Goal: Check status: Check status

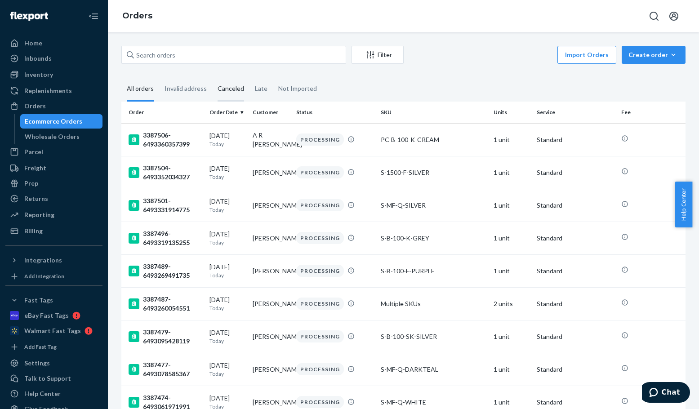
click at [234, 91] on div "Canceled" at bounding box center [230, 89] width 27 height 25
click at [212, 77] on input "Canceled" at bounding box center [212, 77] width 0 height 0
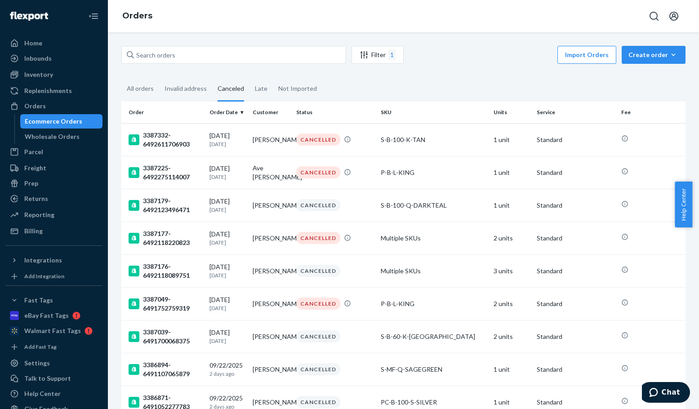
click at [456, 62] on div "Import Orders Create order Ecommerce order Removal order" at bounding box center [547, 56] width 276 height 20
click at [154, 303] on div "3387049-6491752759319" at bounding box center [166, 304] width 74 height 18
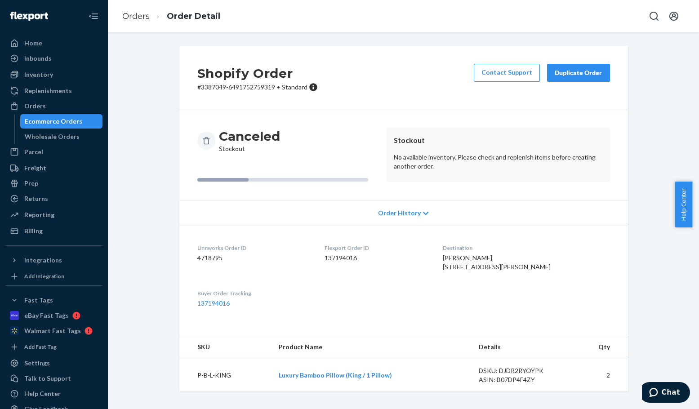
click at [207, 89] on p "# 3387049-6491752759319 • Standard" at bounding box center [257, 87] width 120 height 9
copy p "3387049"
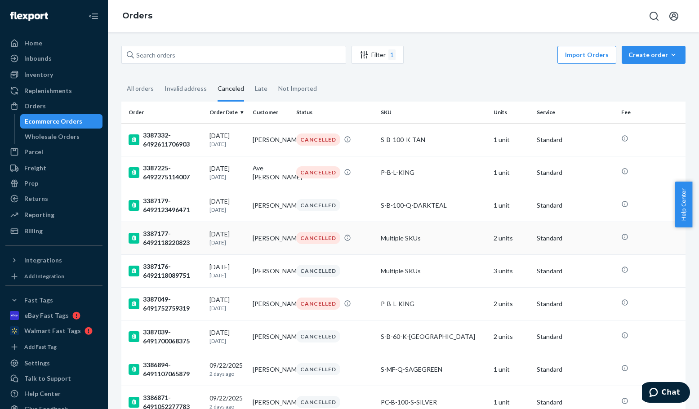
click at [161, 235] on div "3387177-6492118220823" at bounding box center [166, 238] width 74 height 18
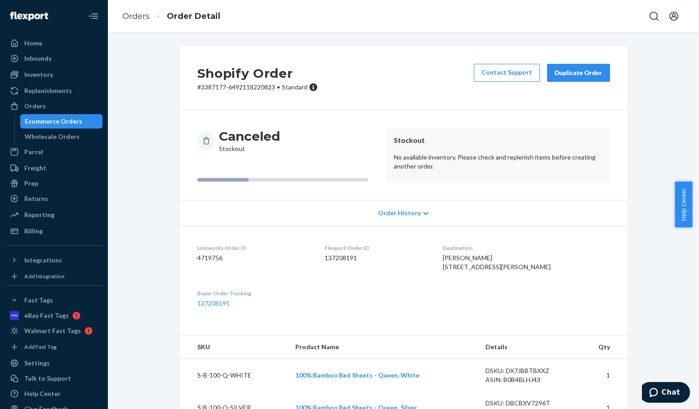
click at [202, 88] on p "# 3387177-6492118220823 • Standard" at bounding box center [257, 87] width 120 height 9
drag, startPoint x: 202, startPoint y: 88, endPoint x: 272, endPoint y: 121, distance: 77.2
click at [203, 88] on p "# 3387177-6492118220823 • Standard" at bounding box center [257, 87] width 120 height 9
copy p "3387177"
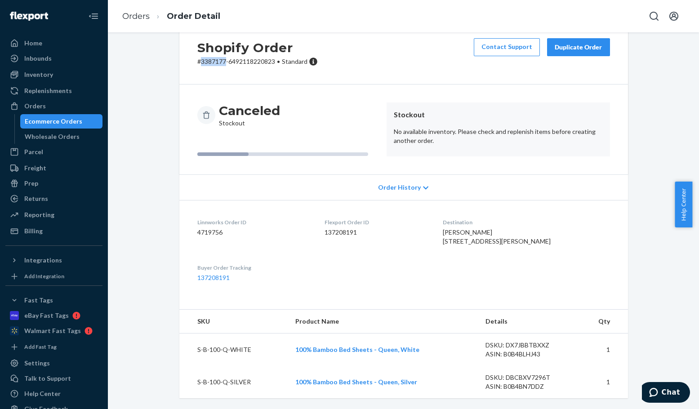
scroll to position [44, 0]
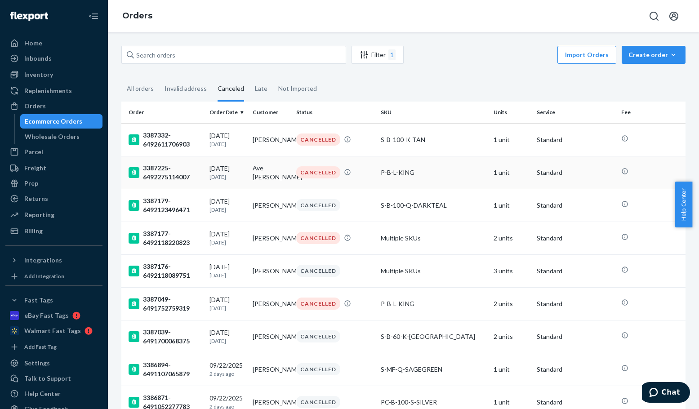
click at [148, 168] on div "3387225-6492275114007" at bounding box center [166, 173] width 74 height 18
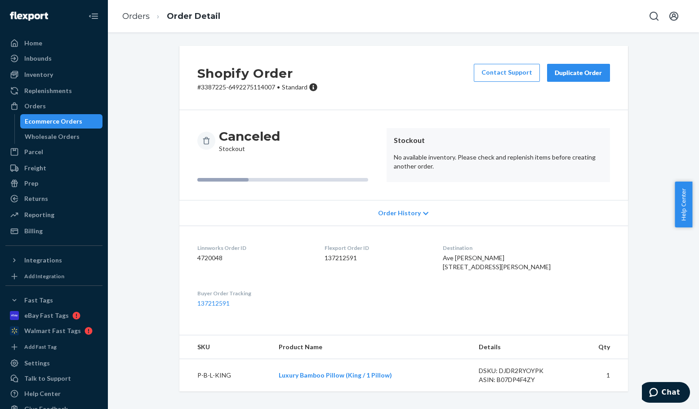
scroll to position [11, 0]
click at [209, 83] on p "# 3387225-6492275114007 • Standard" at bounding box center [257, 87] width 120 height 9
copy p "3387225"
click at [214, 83] on p "# 3387225-6492275114007 • Standard" at bounding box center [257, 87] width 120 height 9
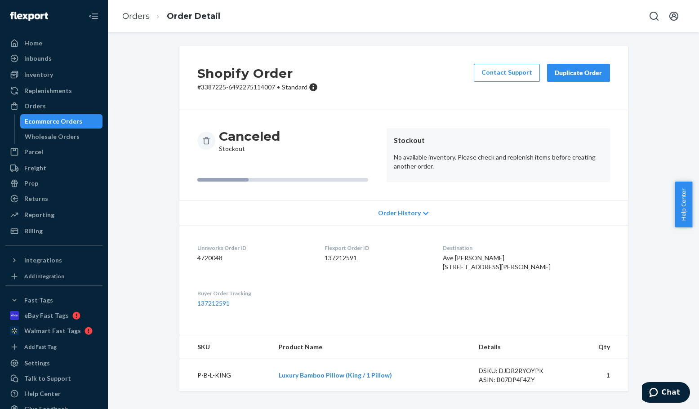
click at [214, 83] on p "# 3387225-6492275114007 • Standard" at bounding box center [257, 87] width 120 height 9
copy p "3387225"
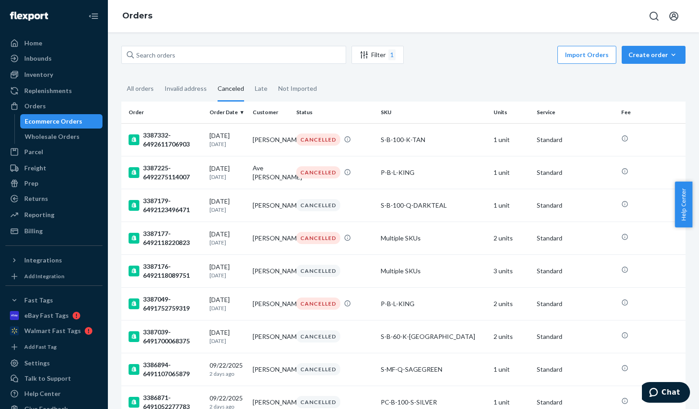
drag, startPoint x: 164, startPoint y: 140, endPoint x: 195, endPoint y: 152, distance: 33.5
click at [164, 141] on div "3387332-6492611706903" at bounding box center [166, 140] width 74 height 18
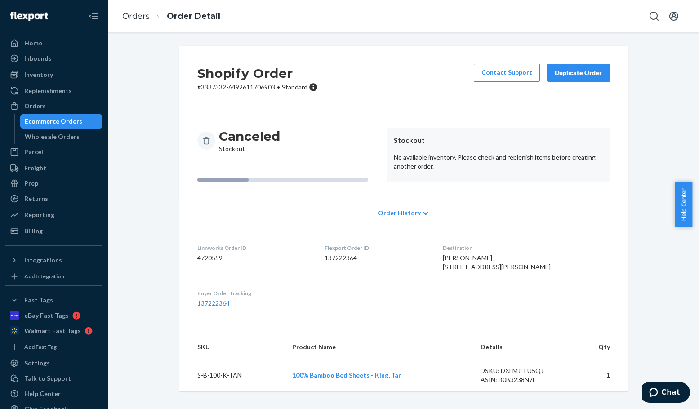
click at [205, 82] on h2 "Shopify Order" at bounding box center [257, 73] width 120 height 19
click at [205, 89] on p "# 3387332-6492611706903 • Standard" at bounding box center [257, 87] width 120 height 9
copy p "3387332"
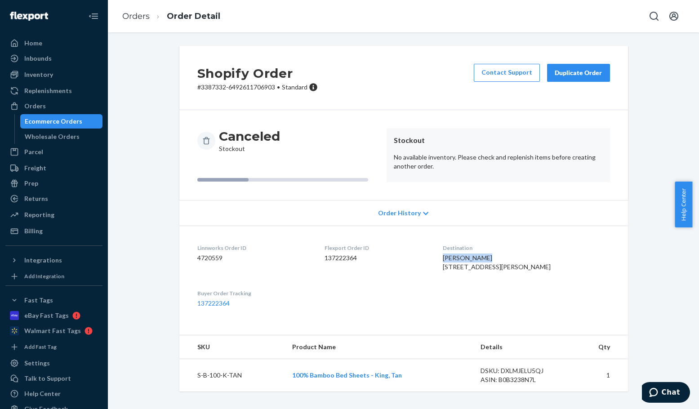
drag, startPoint x: 475, startPoint y: 257, endPoint x: 461, endPoint y: 257, distance: 13.5
click at [461, 257] on dl "Linnworks Order ID 4720559 Flexport Order ID 137222364 Destination Martha Burge…" at bounding box center [403, 276] width 448 height 100
copy span "[PERSON_NAME]"
click at [396, 79] on div "Shopify Order # 3387332-6492611706903 • Standard Contact Support Duplicate Order" at bounding box center [403, 78] width 448 height 64
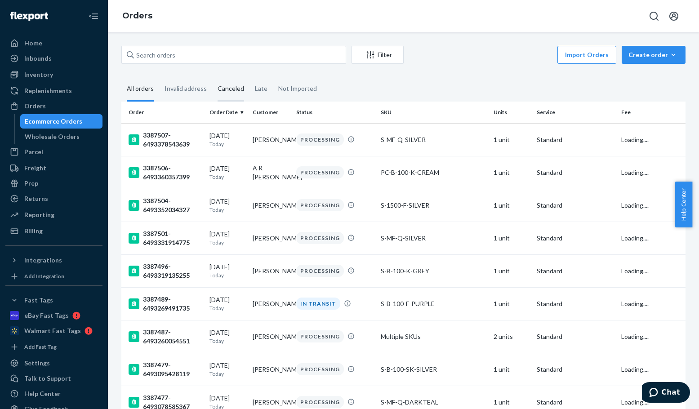
click at [222, 87] on div "Canceled" at bounding box center [230, 89] width 27 height 25
click at [212, 77] on input "Canceled" at bounding box center [212, 77] width 0 height 0
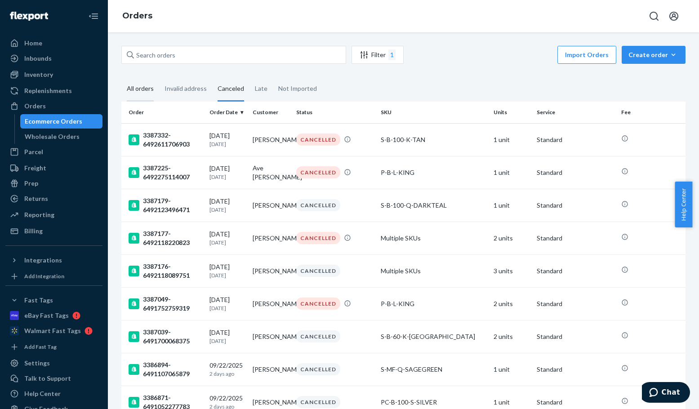
click at [142, 89] on div "All orders" at bounding box center [140, 89] width 27 height 25
click at [121, 77] on input "All orders" at bounding box center [121, 77] width 0 height 0
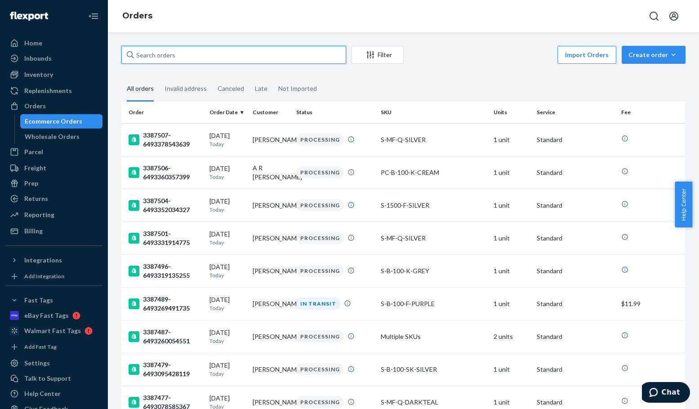
click at [155, 54] on input "text" at bounding box center [233, 55] width 225 height 18
paste input "3379772"
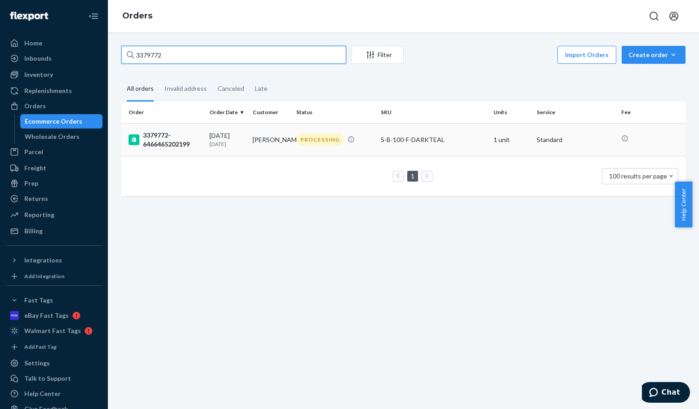
type input "3379772"
click at [150, 137] on div "3379772-6466465202199" at bounding box center [166, 140] width 74 height 18
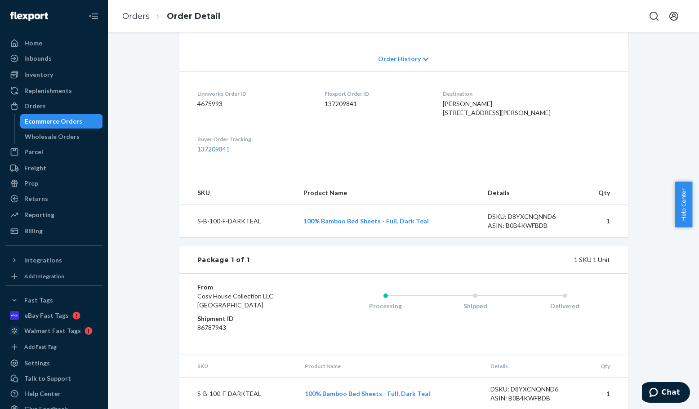
scroll to position [45, 0]
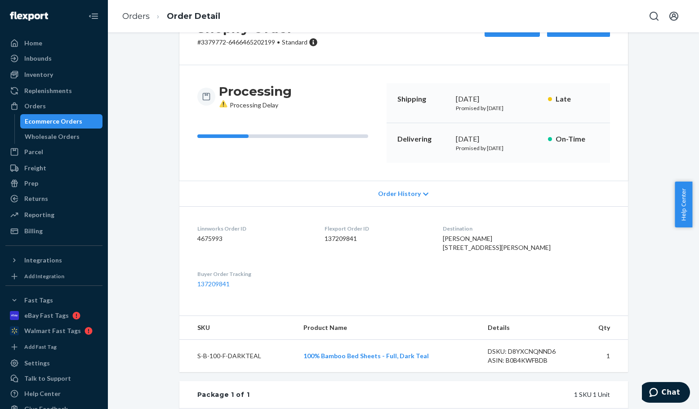
click at [397, 188] on div "Order History" at bounding box center [403, 194] width 448 height 26
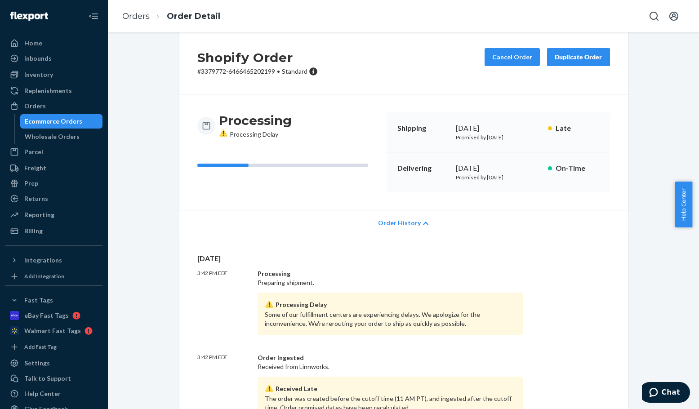
scroll to position [0, 0]
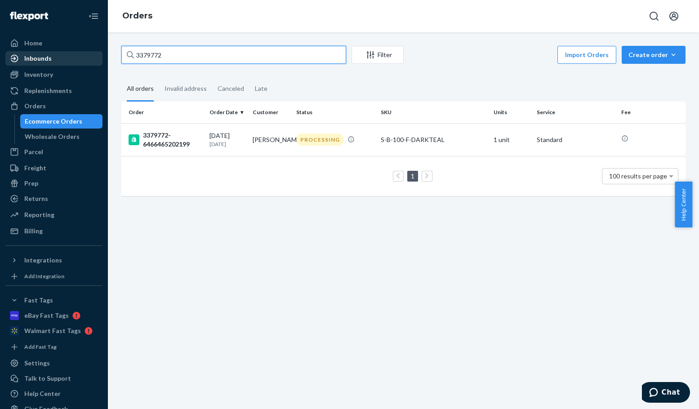
drag, startPoint x: 191, startPoint y: 55, endPoint x: 65, endPoint y: 53, distance: 125.4
click at [95, 54] on div "Home Inbounds Shipping Plans Problems Inventory Products Replenishments Orders …" at bounding box center [349, 204] width 699 height 409
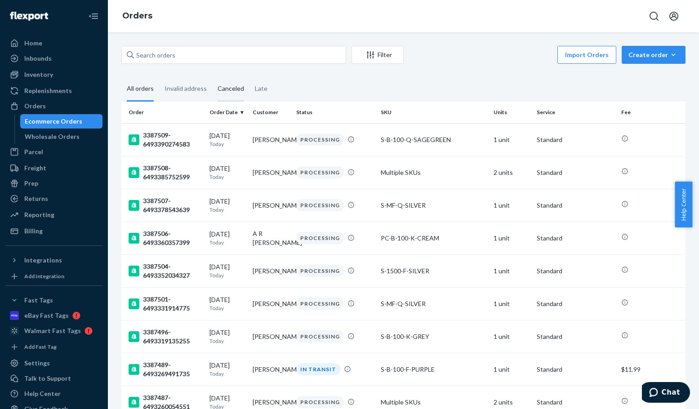
click at [228, 88] on div "Canceled" at bounding box center [230, 89] width 27 height 25
click at [212, 77] on input "Canceled" at bounding box center [212, 77] width 0 height 0
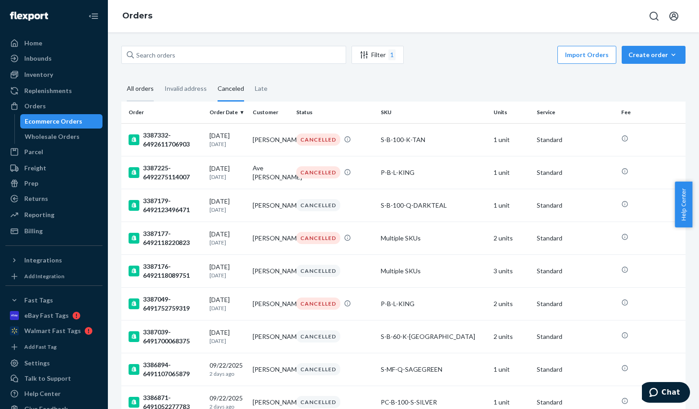
click at [143, 91] on div "All orders" at bounding box center [140, 89] width 27 height 25
click at [121, 77] on input "All orders" at bounding box center [121, 77] width 0 height 0
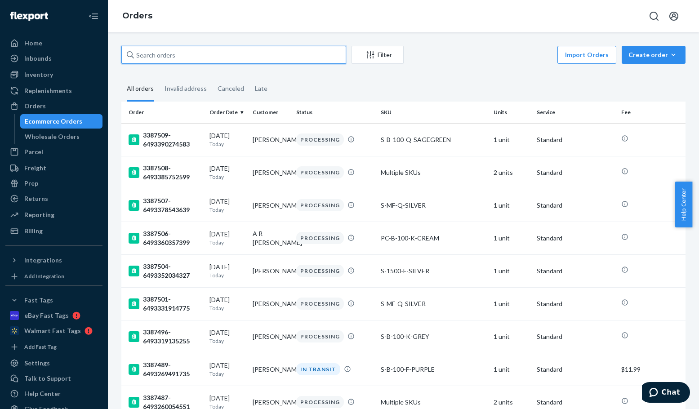
click at [236, 53] on input "text" at bounding box center [233, 55] width 225 height 18
paste input "3387445"
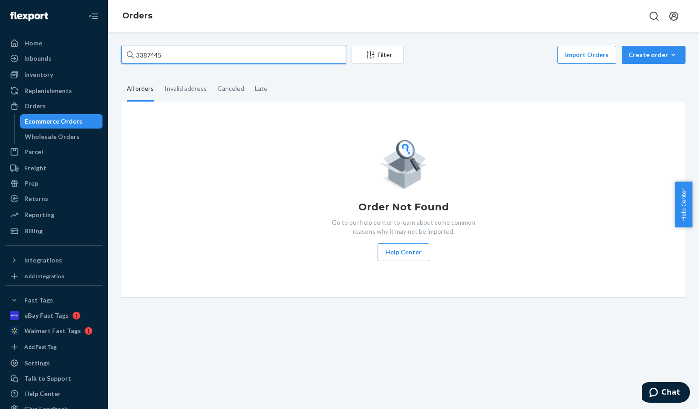
type input "3387445"
drag, startPoint x: 181, startPoint y: 58, endPoint x: 110, endPoint y: 53, distance: 71.6
click at [74, 54] on div "Home Inbounds Shipping Plans Problems Inventory Products Replenishments Orders …" at bounding box center [349, 204] width 699 height 409
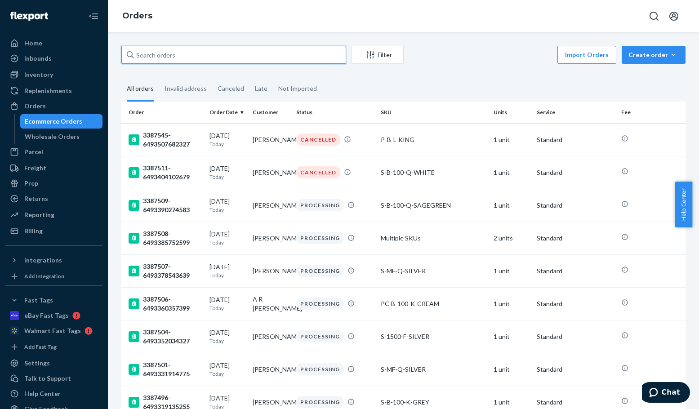
click at [193, 59] on input "text" at bounding box center [233, 55] width 225 height 18
paste input "3387445"
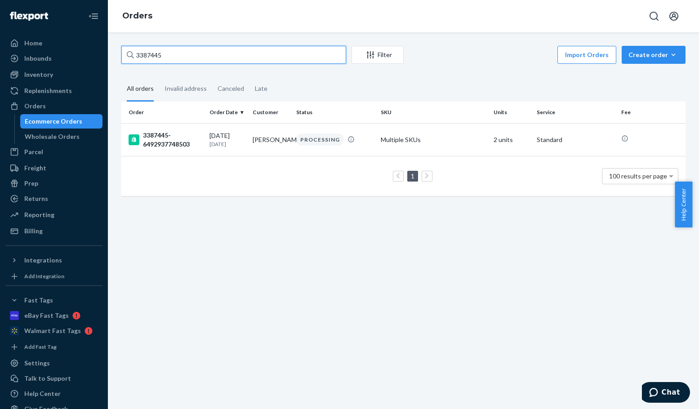
type input "3387445"
drag, startPoint x: 182, startPoint y: 60, endPoint x: 73, endPoint y: 49, distance: 108.8
click at [86, 50] on div "Home Inbounds Shipping Plans Problems Inventory Products Replenishments Orders …" at bounding box center [349, 204] width 699 height 409
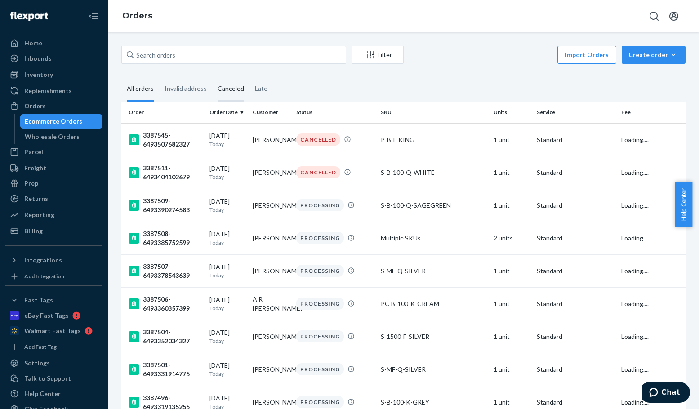
click at [225, 90] on div "Canceled" at bounding box center [230, 89] width 27 height 25
click at [212, 77] on input "Canceled" at bounding box center [212, 77] width 0 height 0
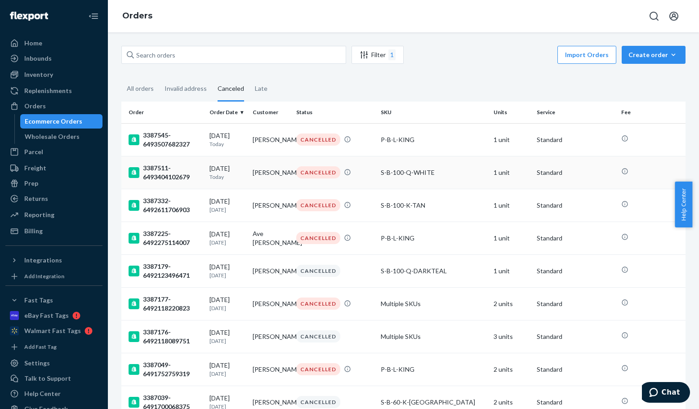
click at [168, 179] on div "3387511-6493404102679" at bounding box center [166, 173] width 74 height 18
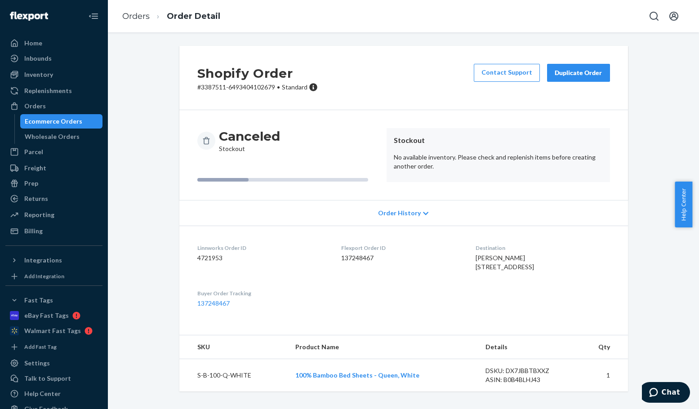
click at [209, 87] on p "# 3387511-6493404102679 • Standard" at bounding box center [257, 87] width 120 height 9
copy p "3387511"
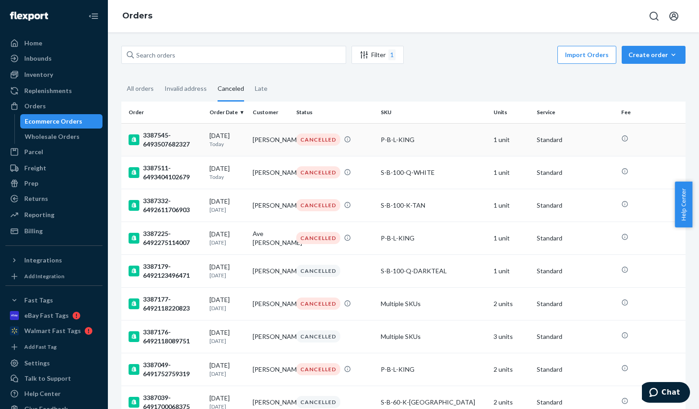
click at [170, 140] on div "3387545-6493507682327" at bounding box center [166, 140] width 74 height 18
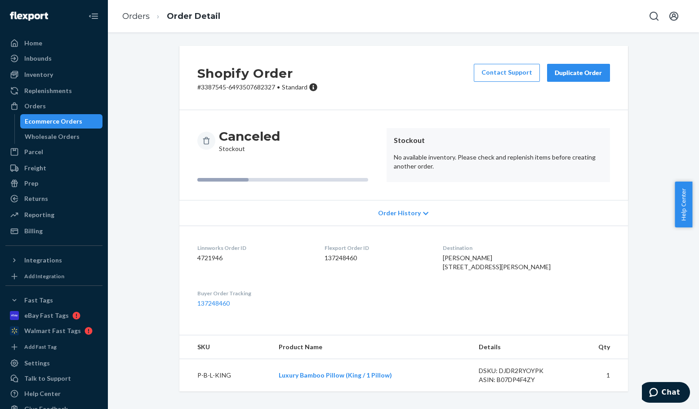
click at [493, 257] on div "Pam Jodock 101 Salt Marsh Ln Groveland, FL 34736-3611 US" at bounding box center [526, 262] width 167 height 18
drag, startPoint x: 498, startPoint y: 258, endPoint x: 454, endPoint y: 259, distance: 44.5
click at [454, 259] on dl "Linnworks Order ID 4721946 Flexport Order ID 137248460 Destination Pam Jodock 1…" at bounding box center [403, 276] width 448 height 100
copy span "[PERSON_NAME]"
click at [203, 87] on p "# 3387545-6493507682327 • Standard" at bounding box center [257, 87] width 120 height 9
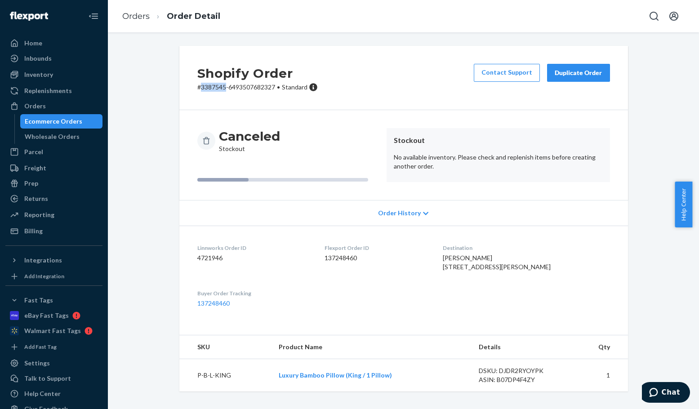
click at [203, 87] on p "# 3387545-6493507682327 • Standard" at bounding box center [257, 87] width 120 height 9
copy p "3387545"
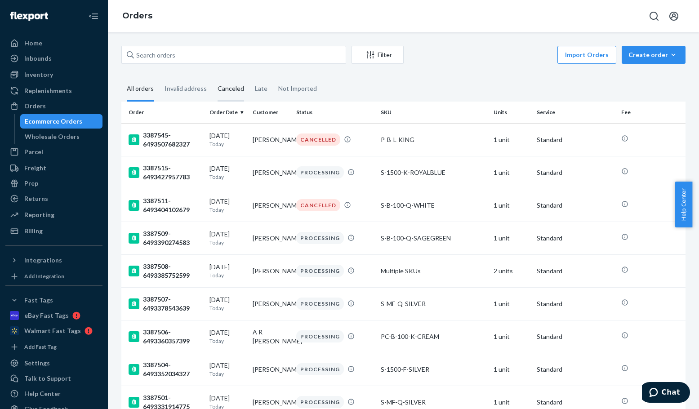
click at [227, 89] on div "Canceled" at bounding box center [230, 89] width 27 height 25
click at [212, 77] on input "Canceled" at bounding box center [212, 77] width 0 height 0
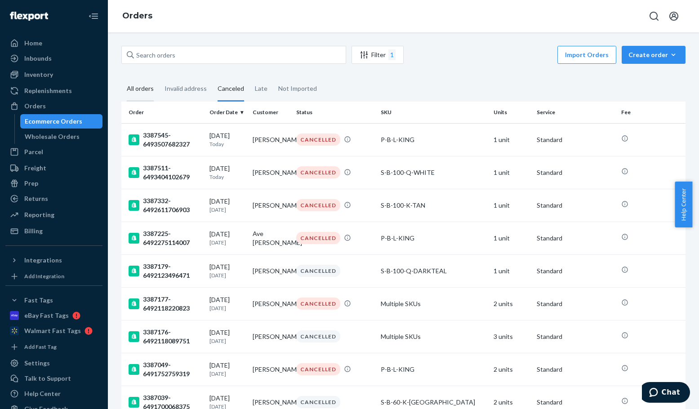
click at [147, 89] on div "All orders" at bounding box center [140, 89] width 27 height 25
click at [121, 77] on input "All orders" at bounding box center [121, 77] width 0 height 0
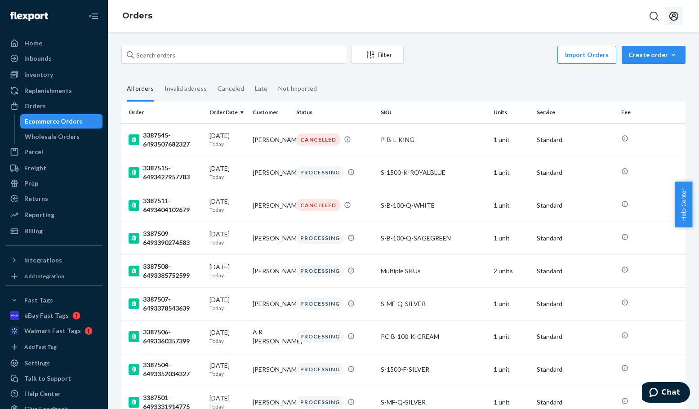
click at [676, 17] on icon "Open account menu" at bounding box center [673, 16] width 11 height 11
click at [636, 89] on div "Log out" at bounding box center [652, 96] width 67 height 17
